Goal: Information Seeking & Learning: Learn about a topic

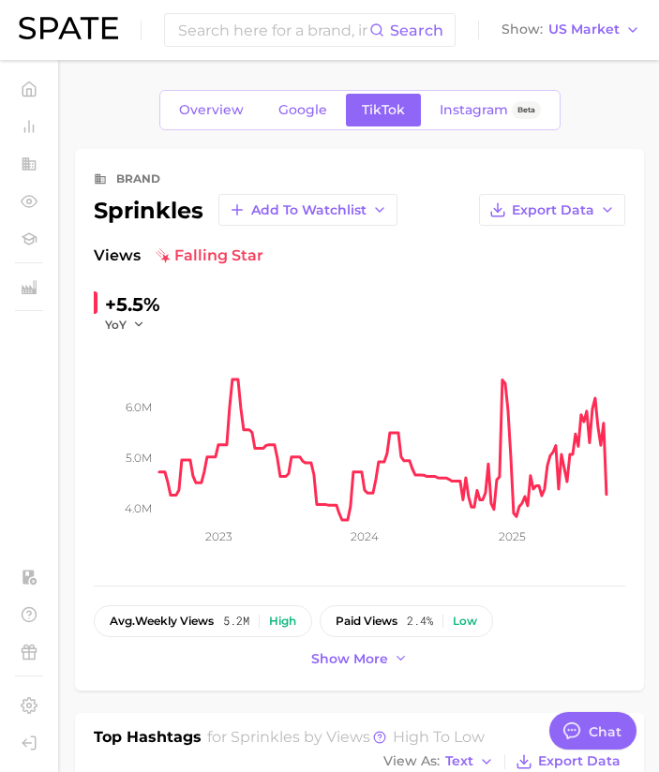
type textarea "x"
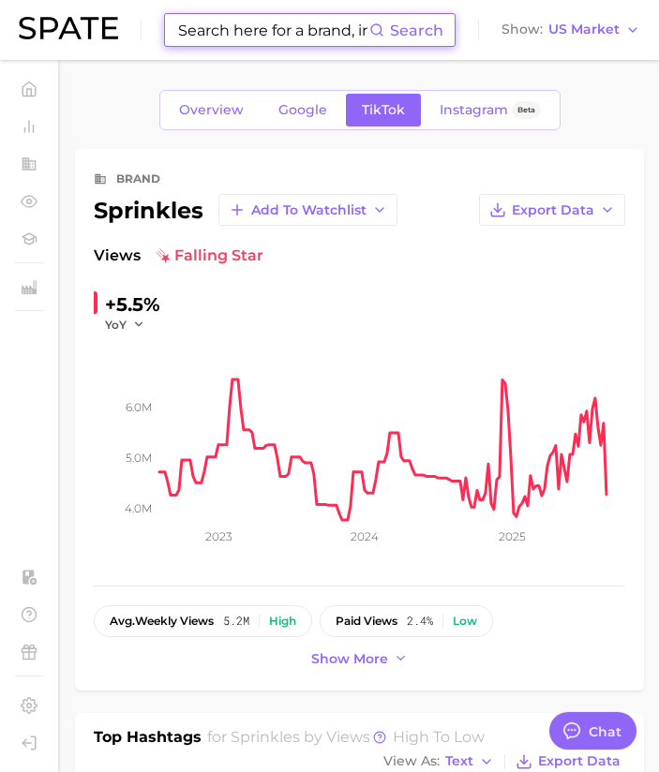
click at [207, 37] on input at bounding box center [272, 30] width 193 height 32
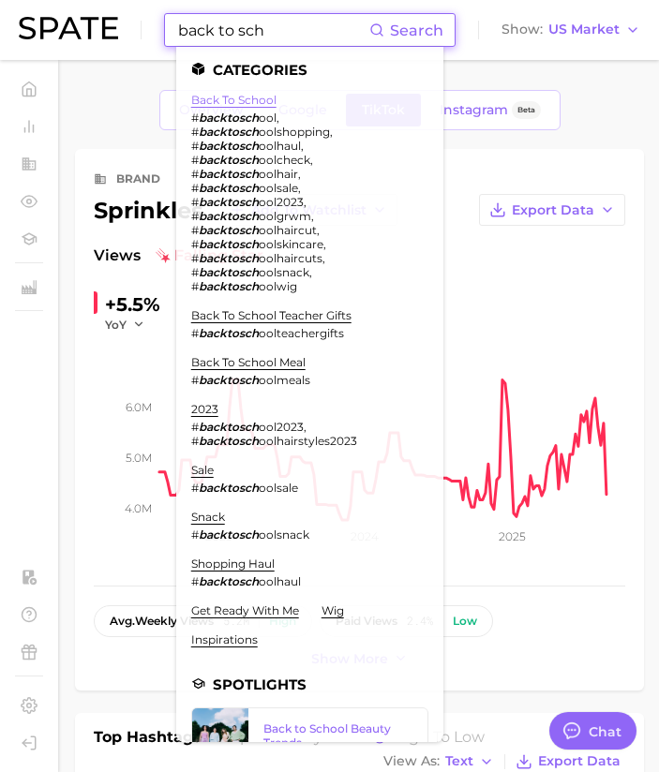
type input "back to sch"
click at [234, 100] on link "back to school" at bounding box center [233, 100] width 85 height 14
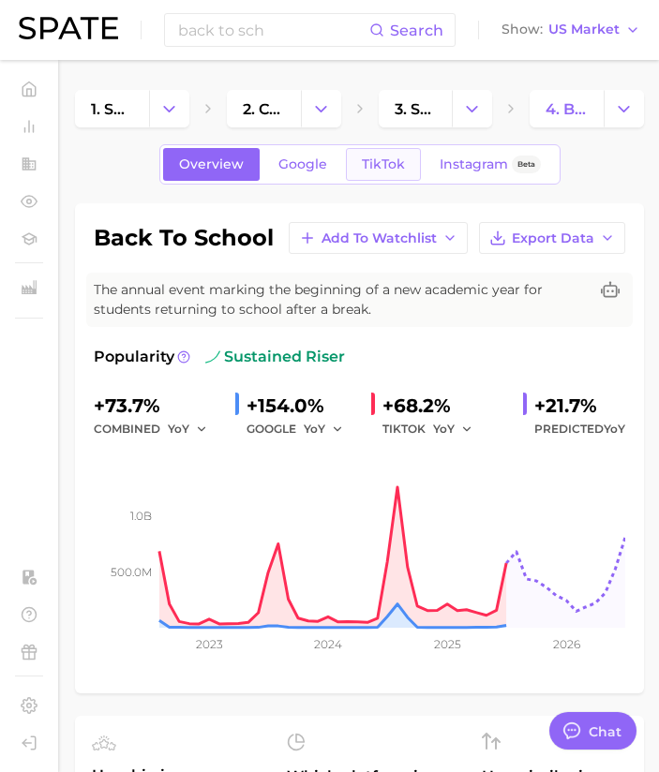
click at [377, 166] on span "TikTok" at bounding box center [383, 165] width 43 height 16
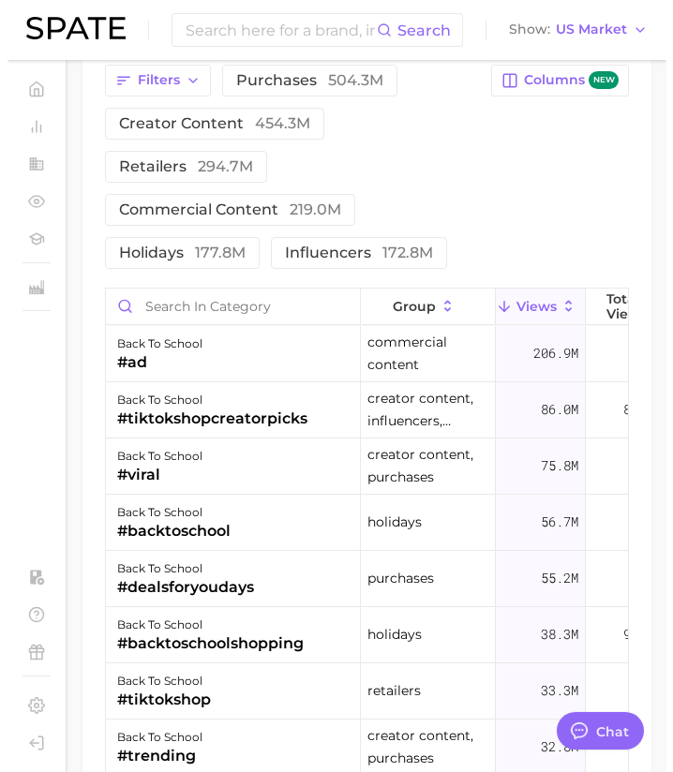
scroll to position [2161, 0]
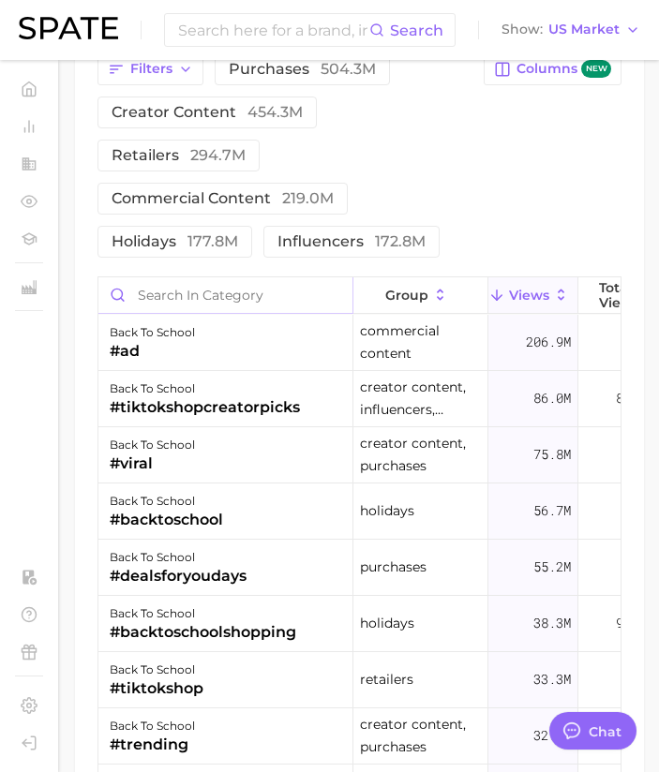
click at [218, 295] on input "Search in category" at bounding box center [225, 295] width 254 height 36
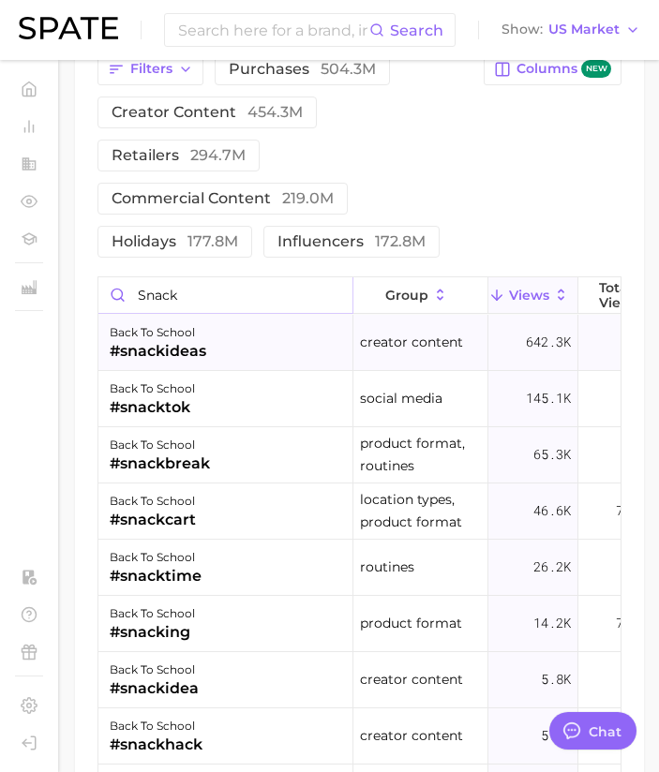
type input "snack"
click at [207, 343] on div "back to school #snackideas" at bounding box center [225, 343] width 255 height 56
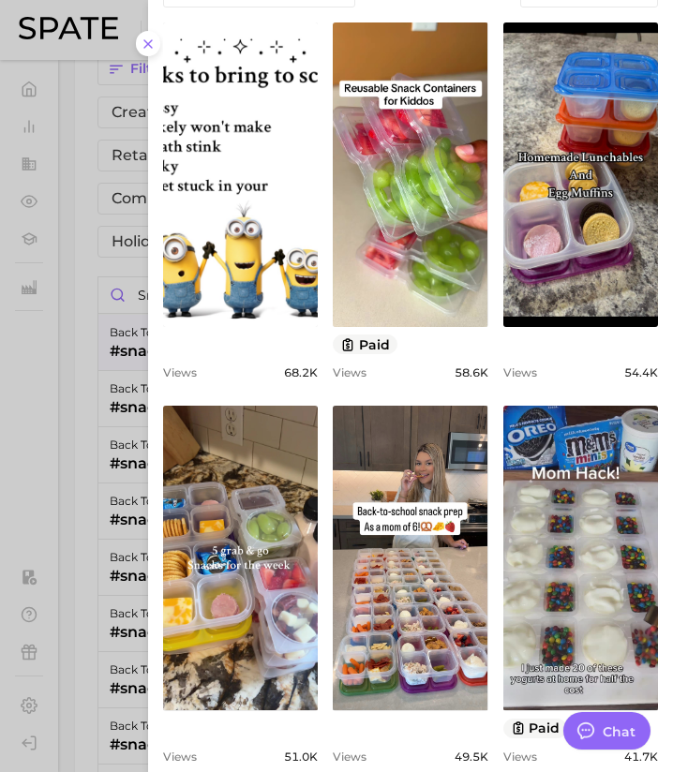
scroll to position [307, 0]
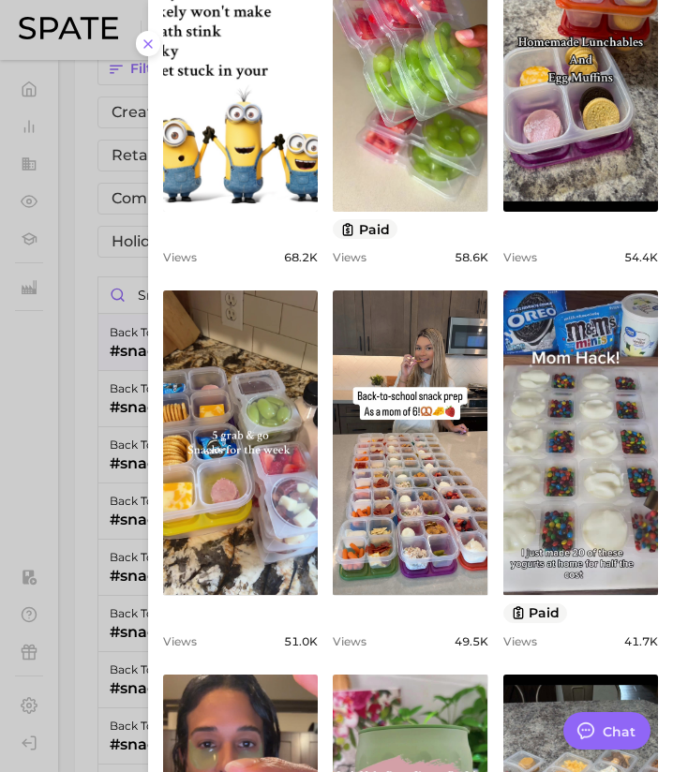
click at [455, 635] on span "49.5k" at bounding box center [472, 642] width 34 height 14
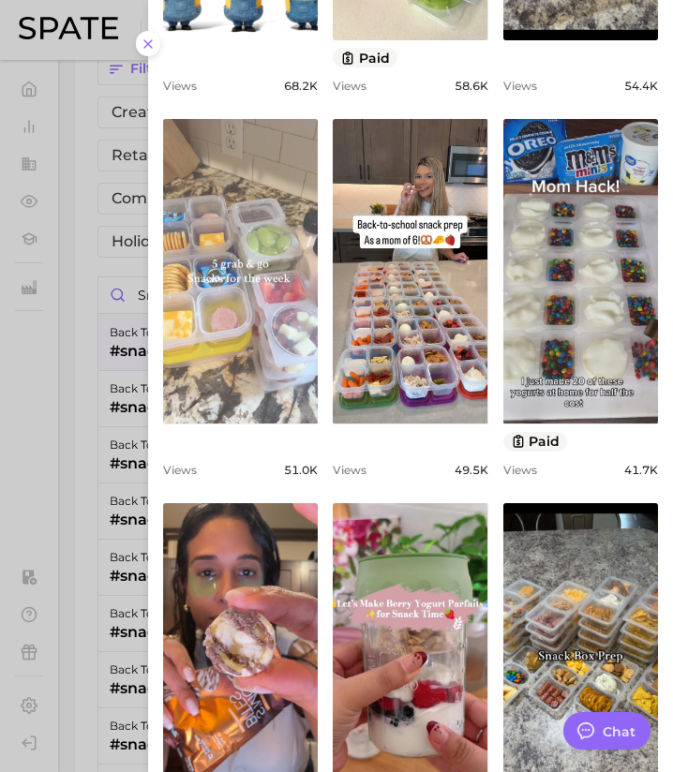
scroll to position [627, 0]
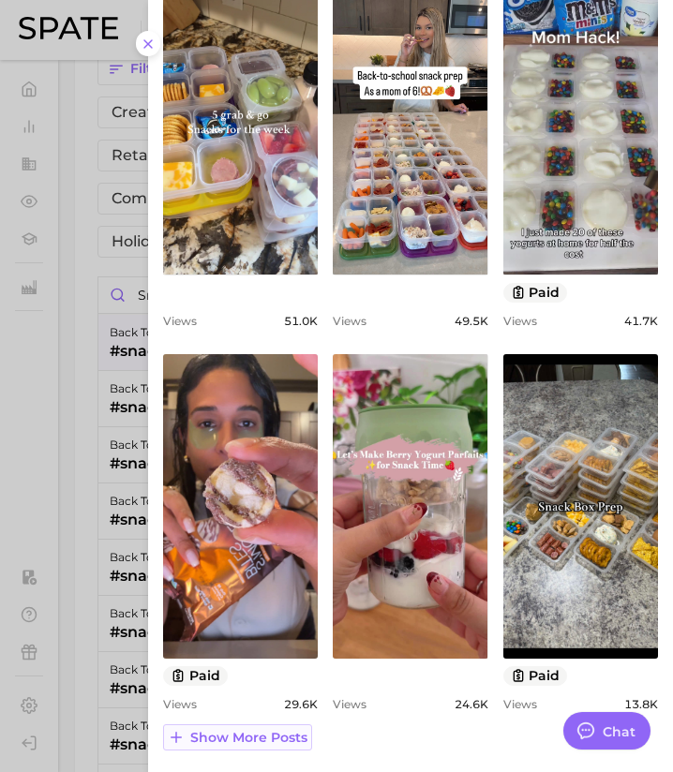
click at [226, 732] on span "Show more posts" at bounding box center [248, 738] width 117 height 16
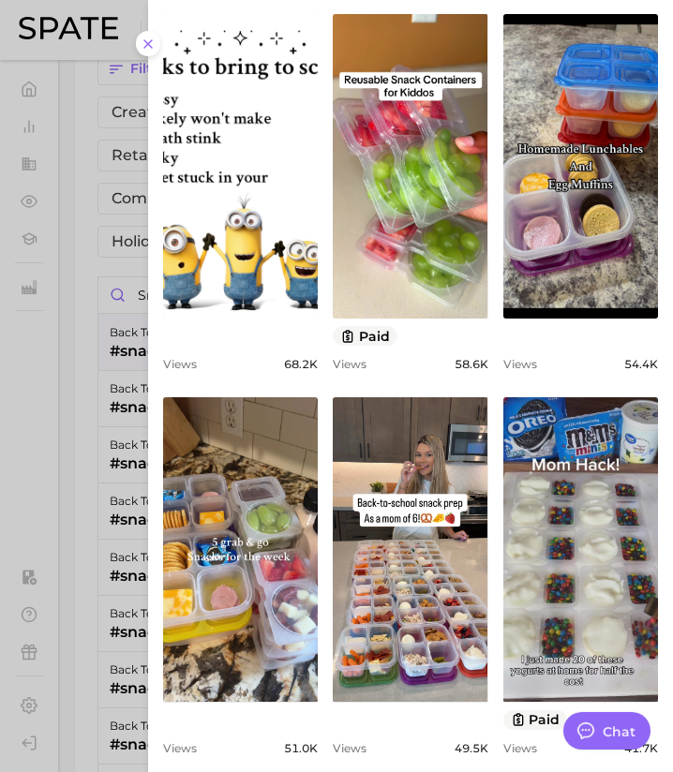
scroll to position [0, 0]
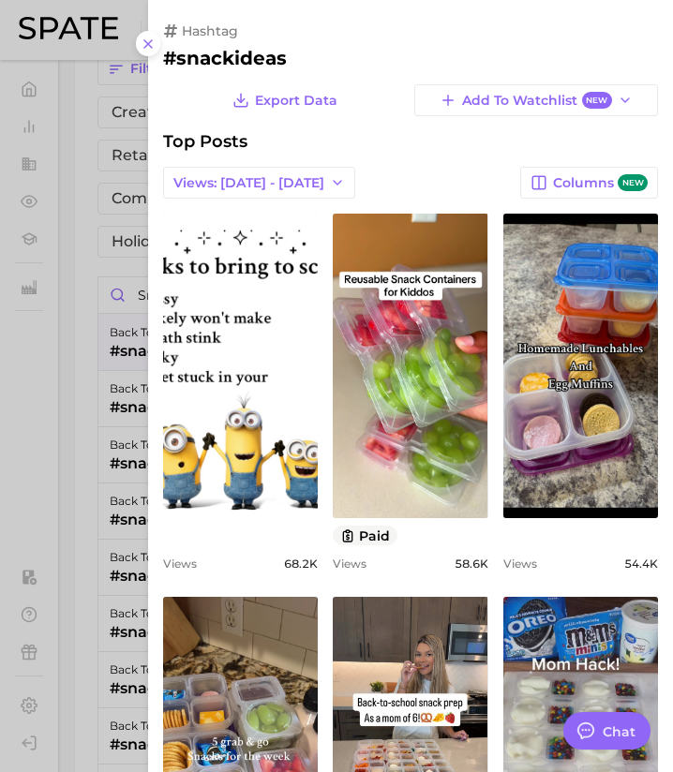
click at [89, 495] on div at bounding box center [336, 386] width 673 height 772
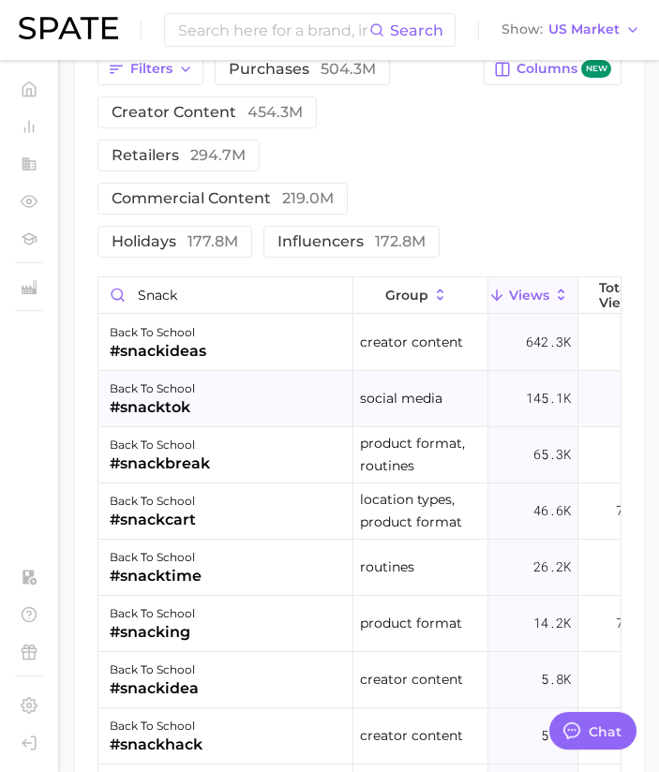
click at [218, 399] on div "back to school #snacktok" at bounding box center [225, 399] width 255 height 56
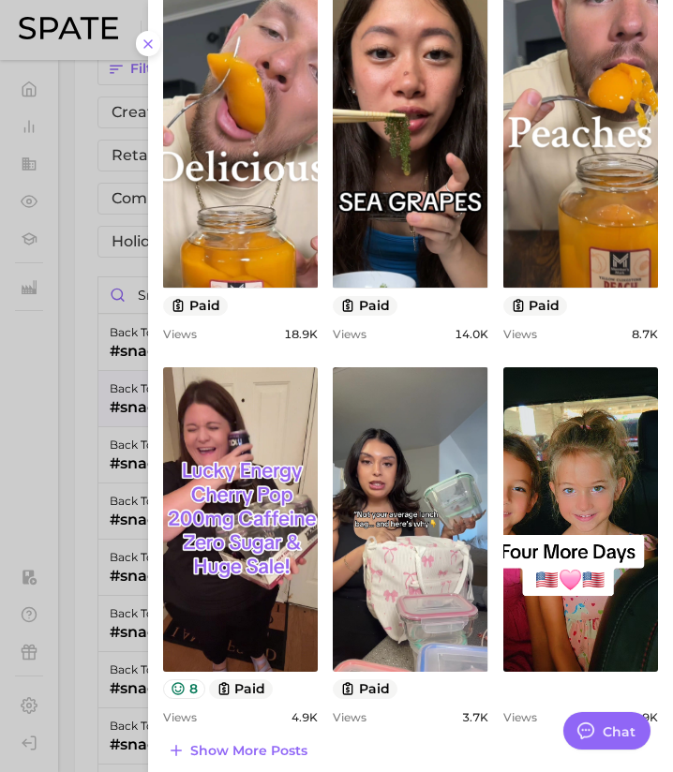
scroll to position [627, 0]
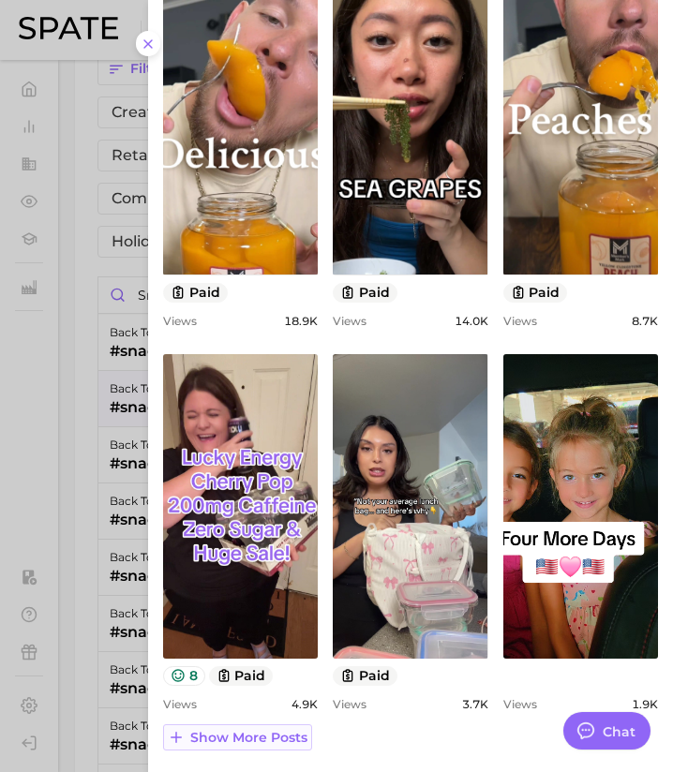
click at [215, 726] on button "Show more posts" at bounding box center [237, 738] width 149 height 26
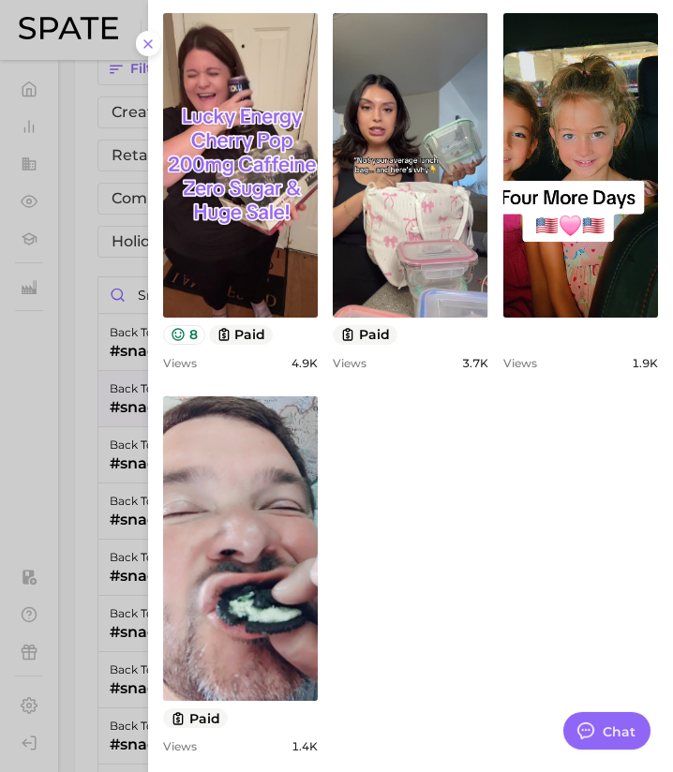
scroll to position [972, 0]
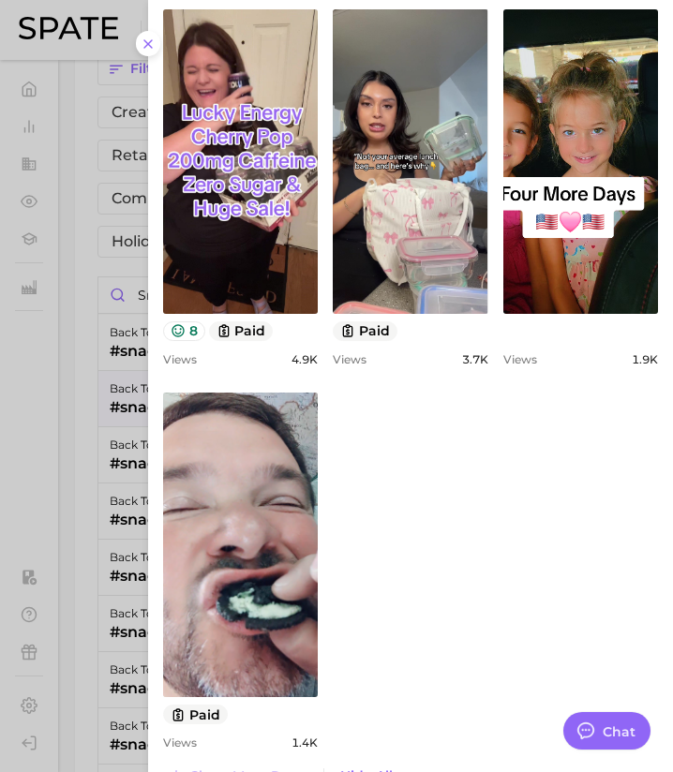
click at [71, 517] on div at bounding box center [336, 386] width 673 height 772
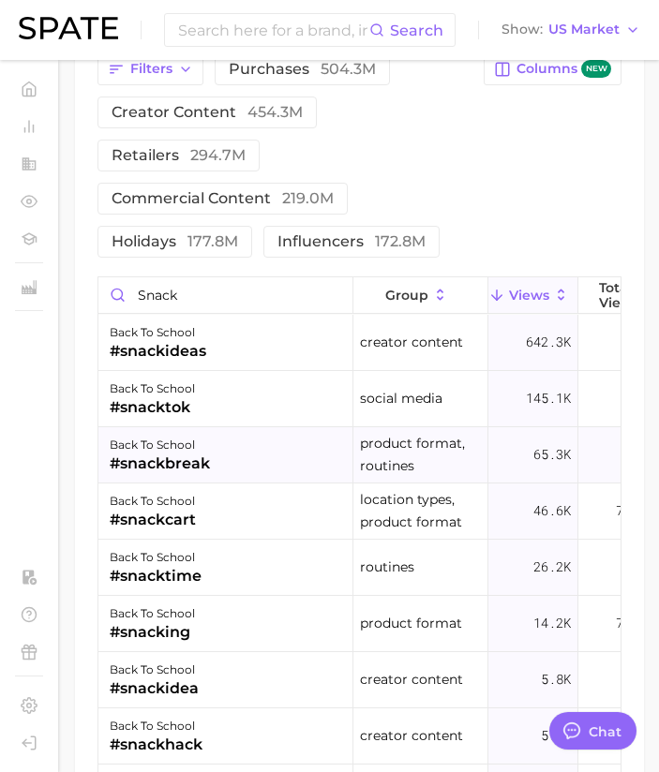
click at [213, 449] on div "back to school #snackbreak" at bounding box center [225, 455] width 255 height 56
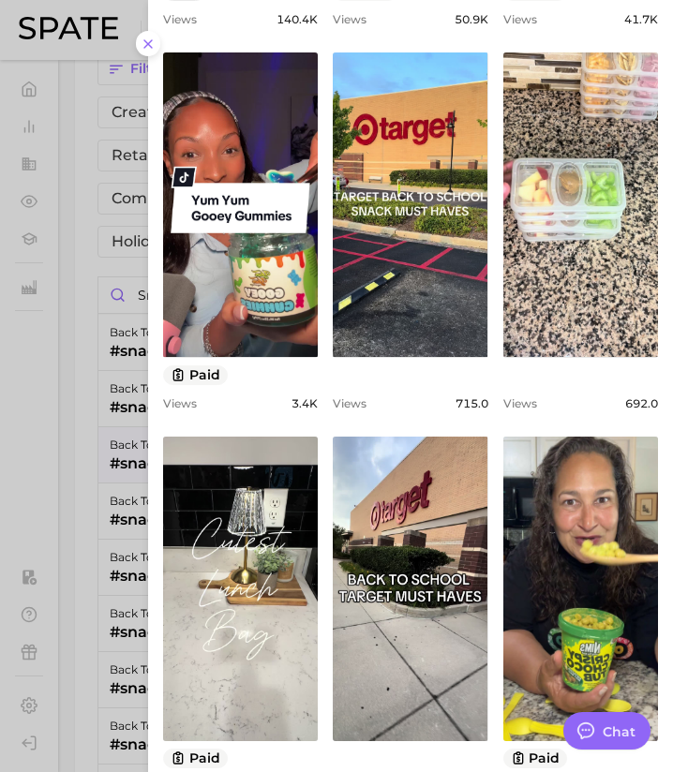
scroll to position [0, 0]
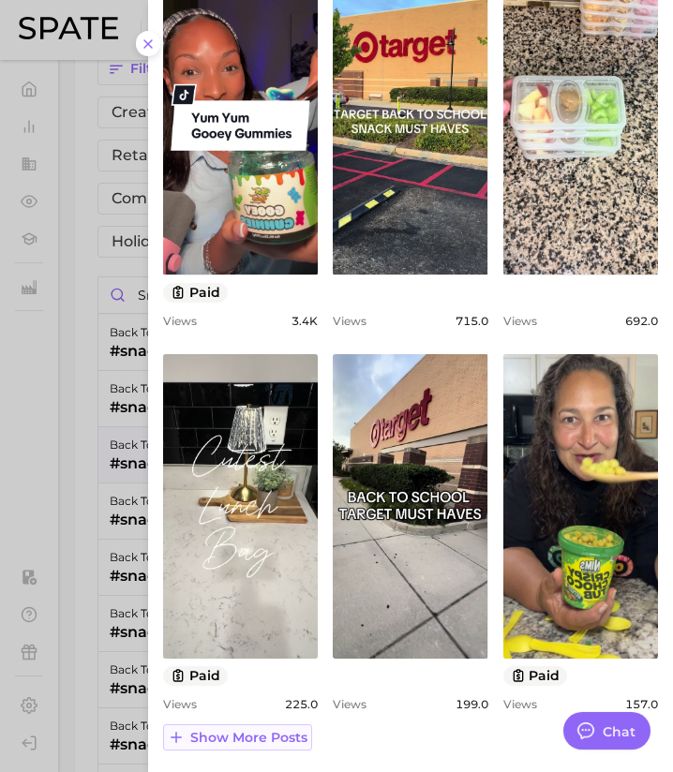
click at [243, 747] on button "Show more posts" at bounding box center [237, 738] width 149 height 26
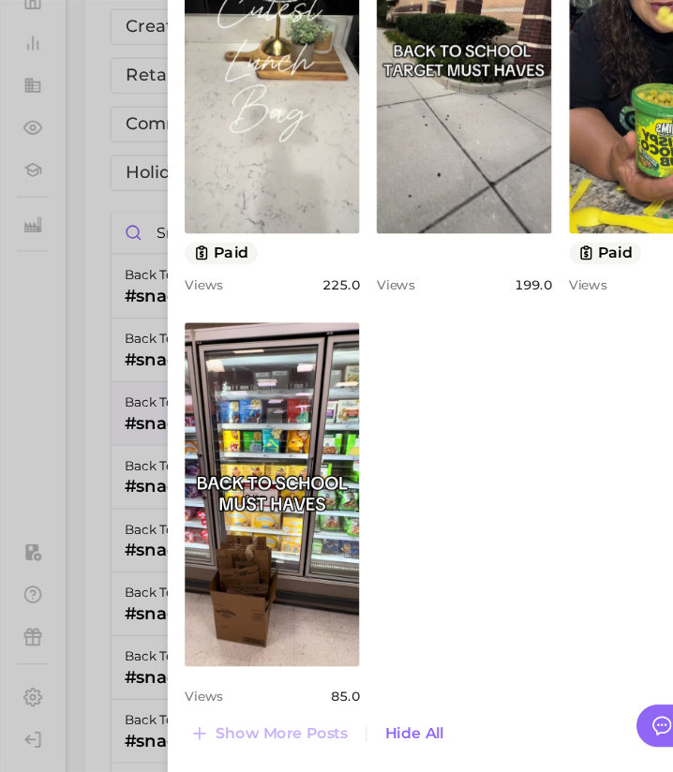
click at [76, 206] on div at bounding box center [336, 386] width 673 height 772
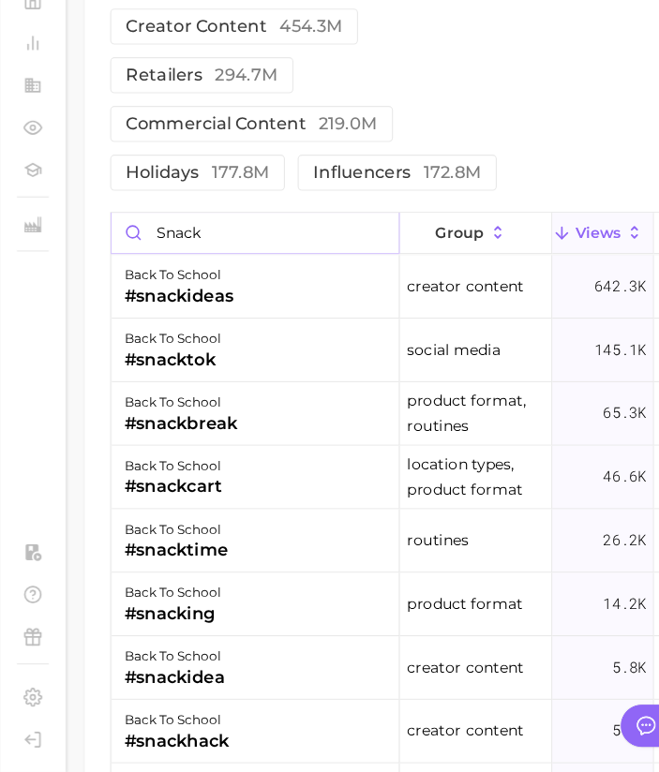
click at [330, 294] on input "snack" at bounding box center [225, 295] width 254 height 36
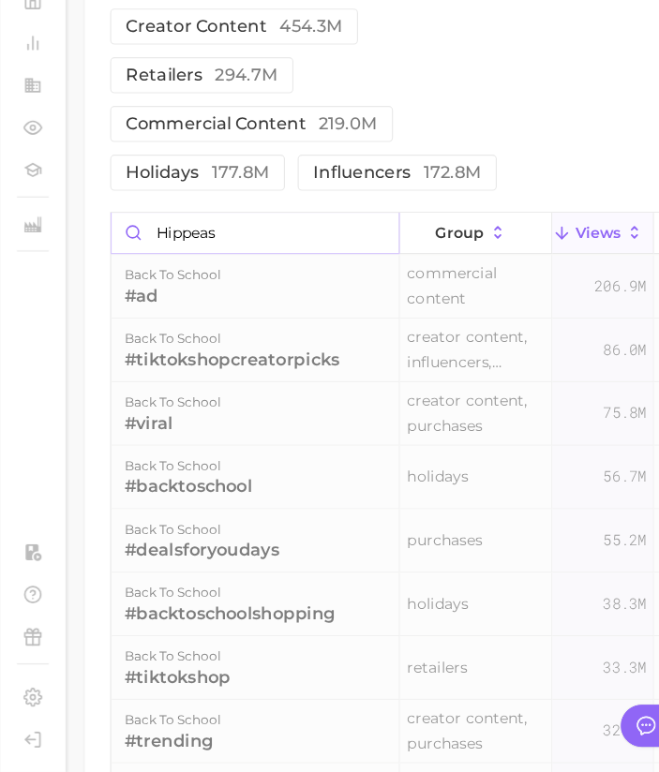
scroll to position [2014, 0]
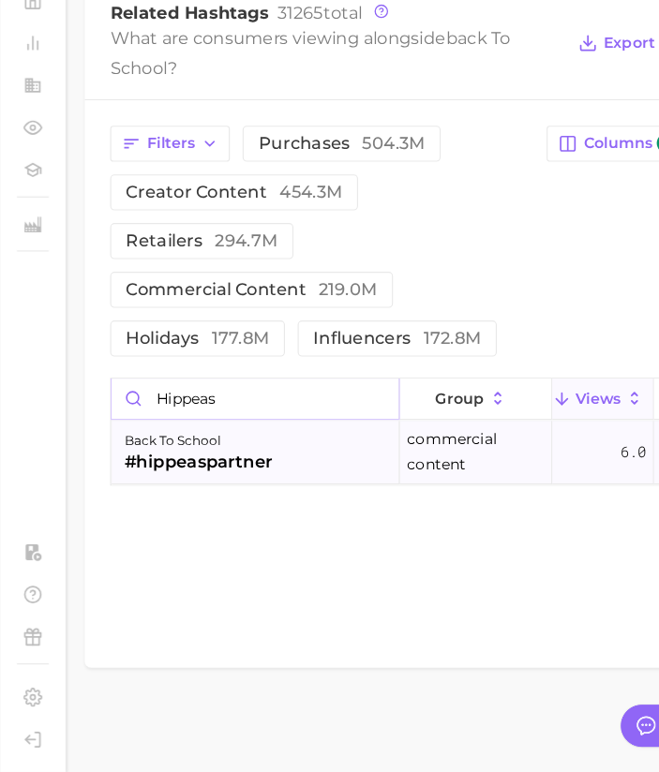
type input "hippeas"
click at [211, 500] on div "#hippeaspartner" at bounding box center [175, 498] width 131 height 22
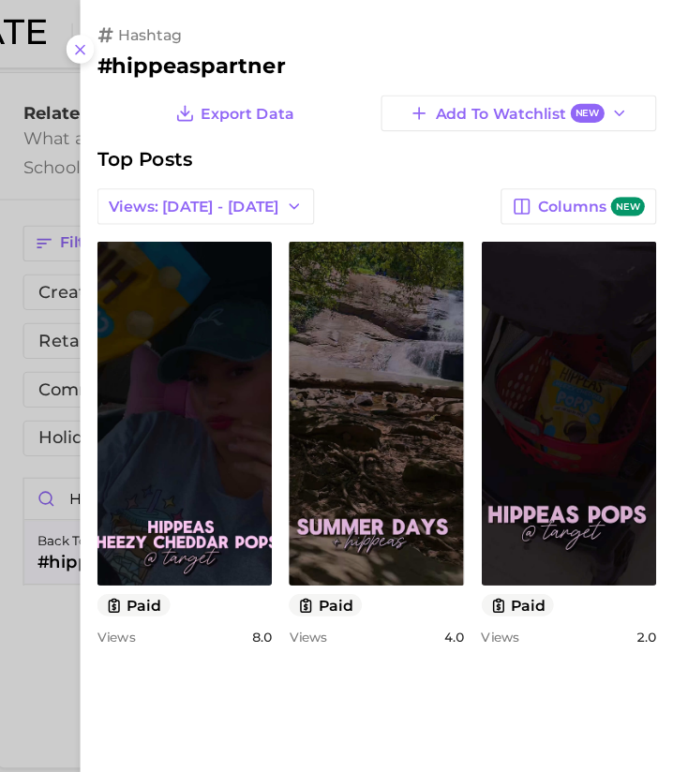
scroll to position [0, 0]
